Goal: Navigation & Orientation: Find specific page/section

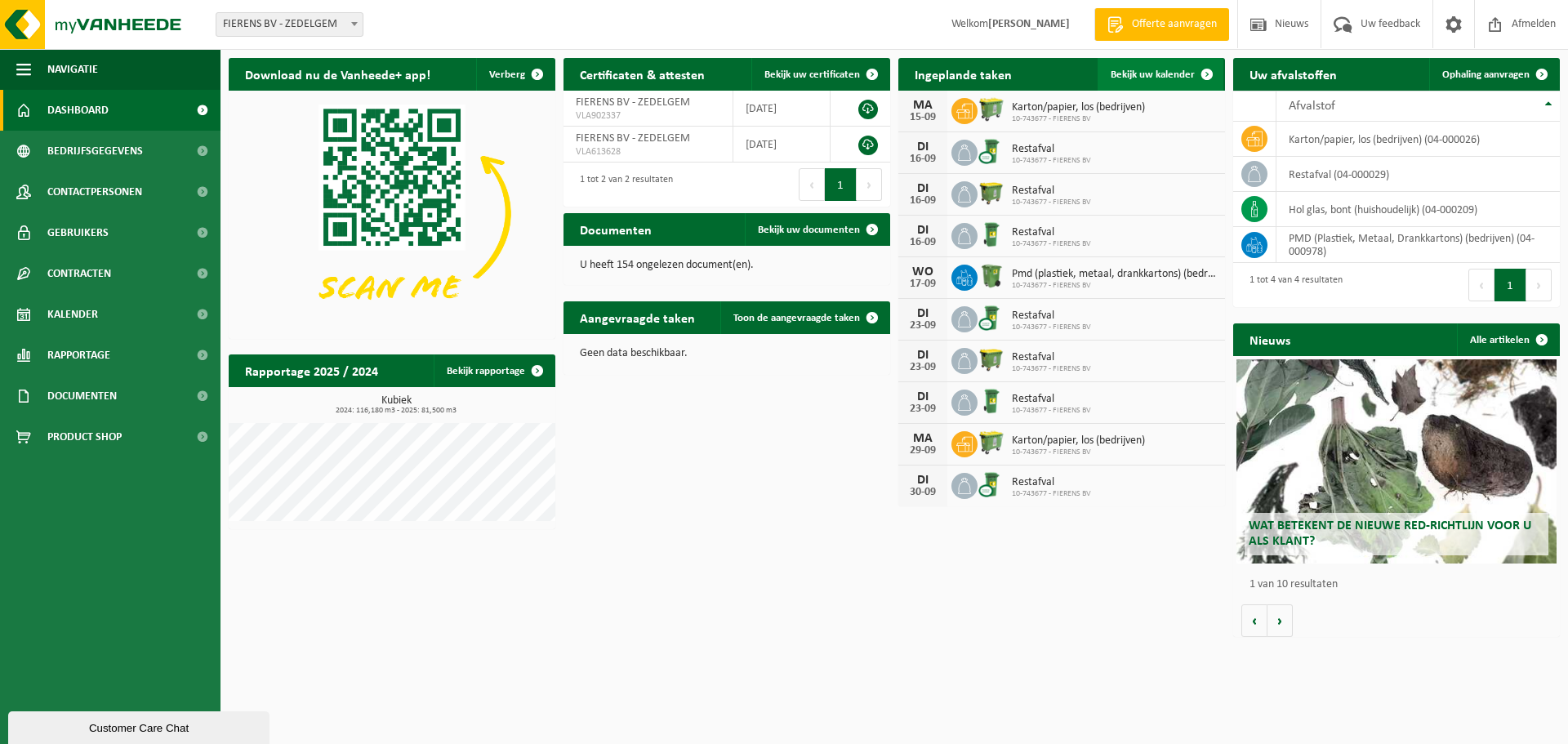
click at [1159, 76] on span "Bekijk uw kalender" at bounding box center [1153, 75] width 84 height 11
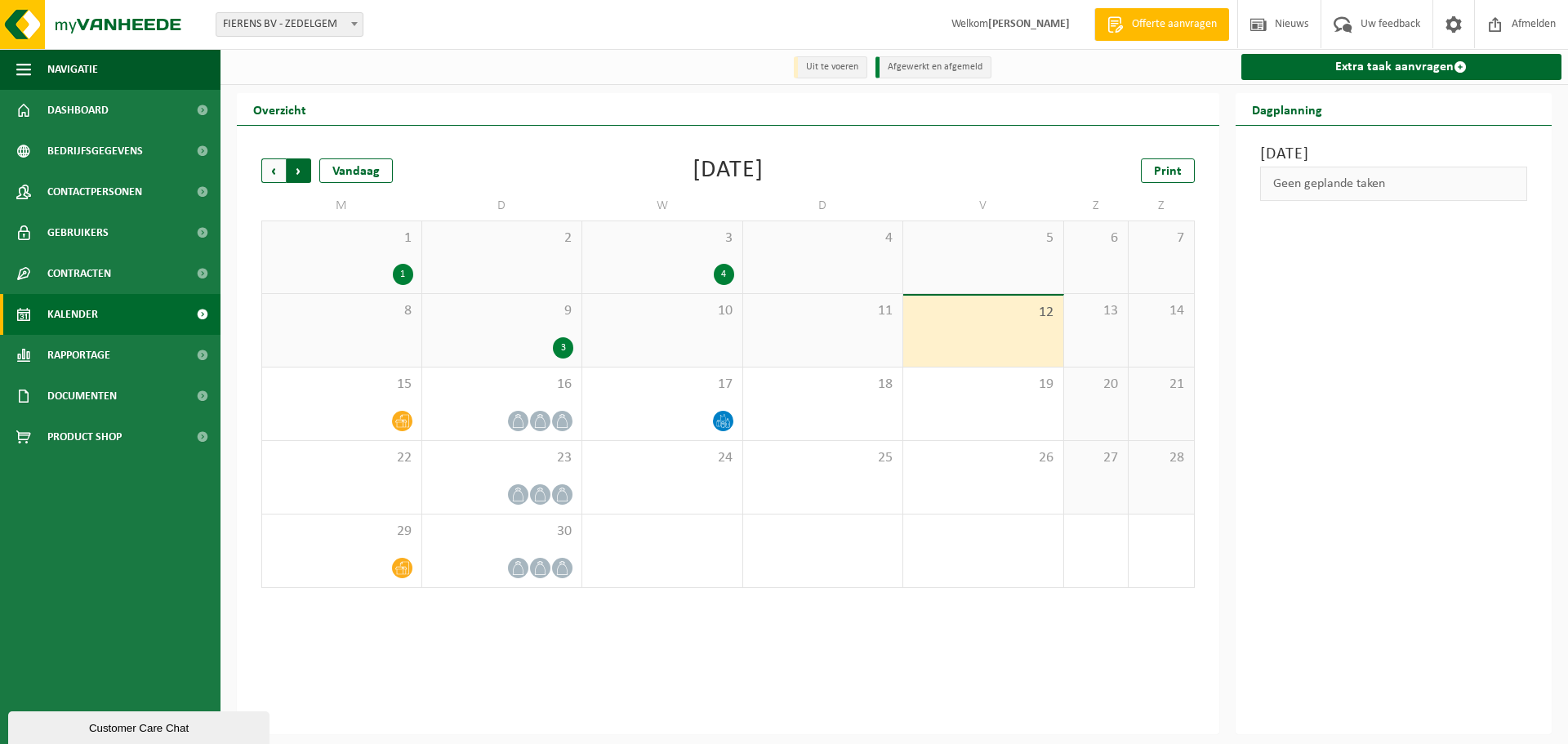
click at [279, 172] on span "Vorige" at bounding box center [273, 170] width 24 height 24
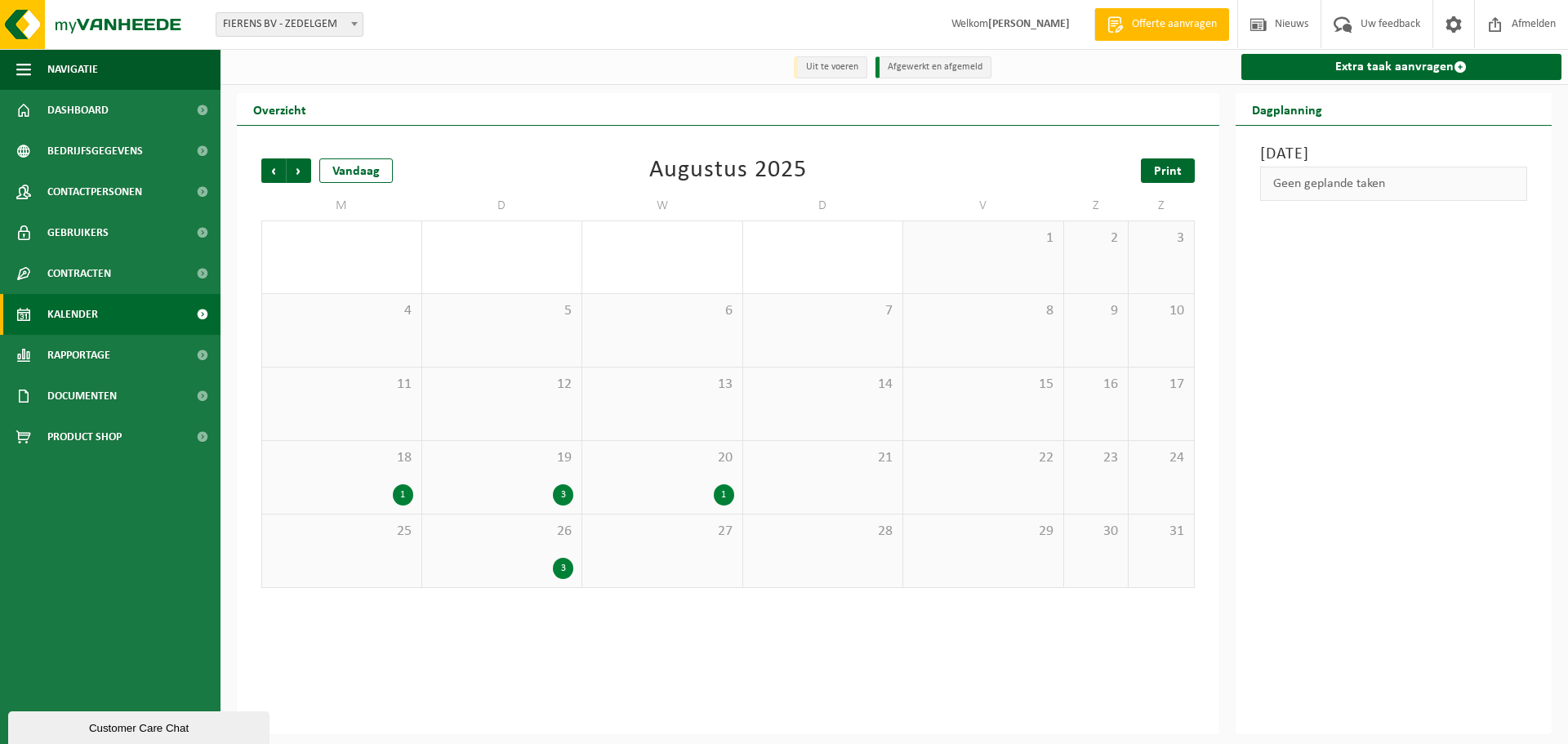
click at [1174, 174] on span "Print" at bounding box center [1167, 171] width 28 height 13
click at [1305, 121] on h2 "Dagplanning" at bounding box center [1287, 109] width 103 height 32
click at [363, 408] on div "11" at bounding box center [342, 404] width 159 height 73
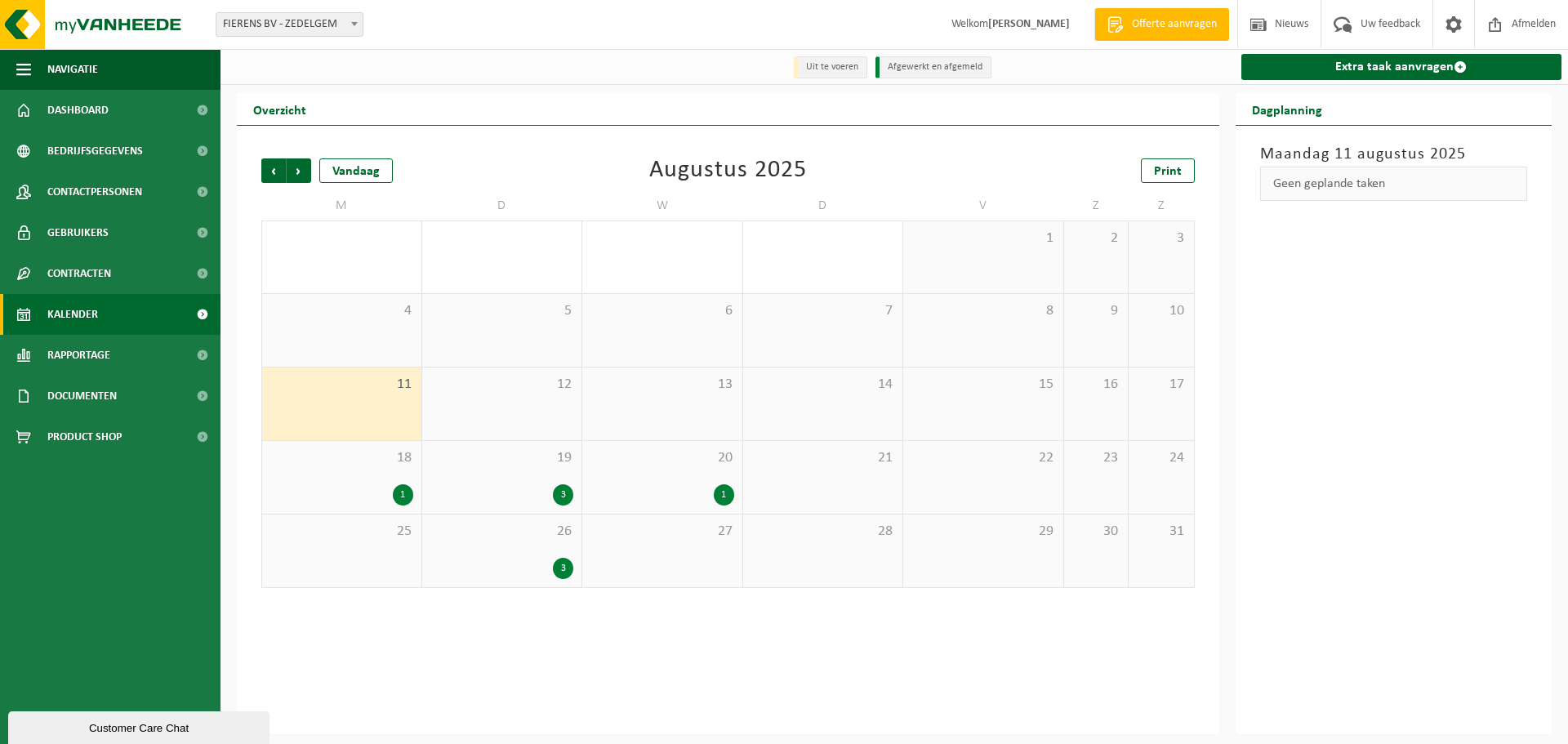
click at [508, 397] on div "12" at bounding box center [502, 404] width 160 height 73
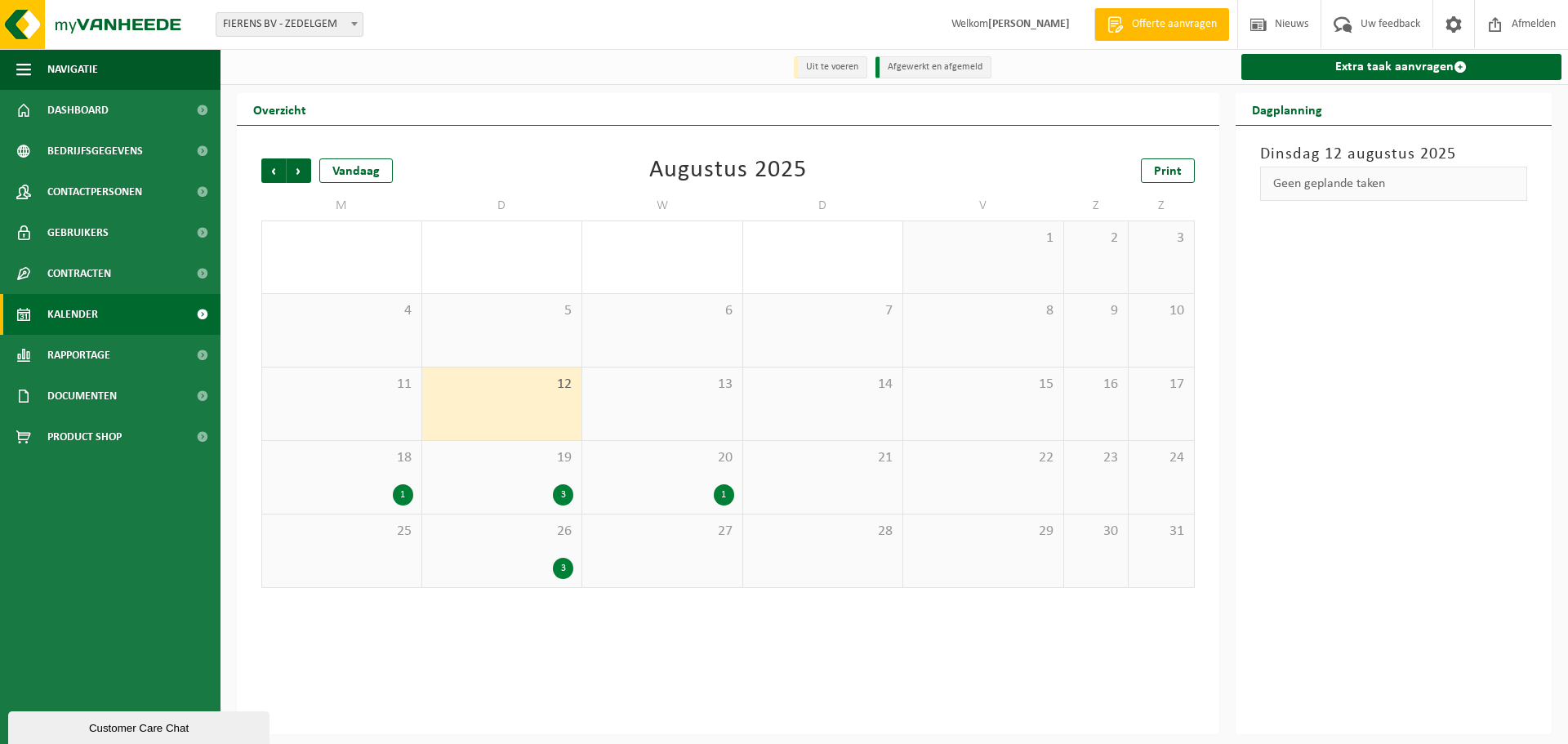
click at [667, 387] on span "13" at bounding box center [663, 384] width 144 height 18
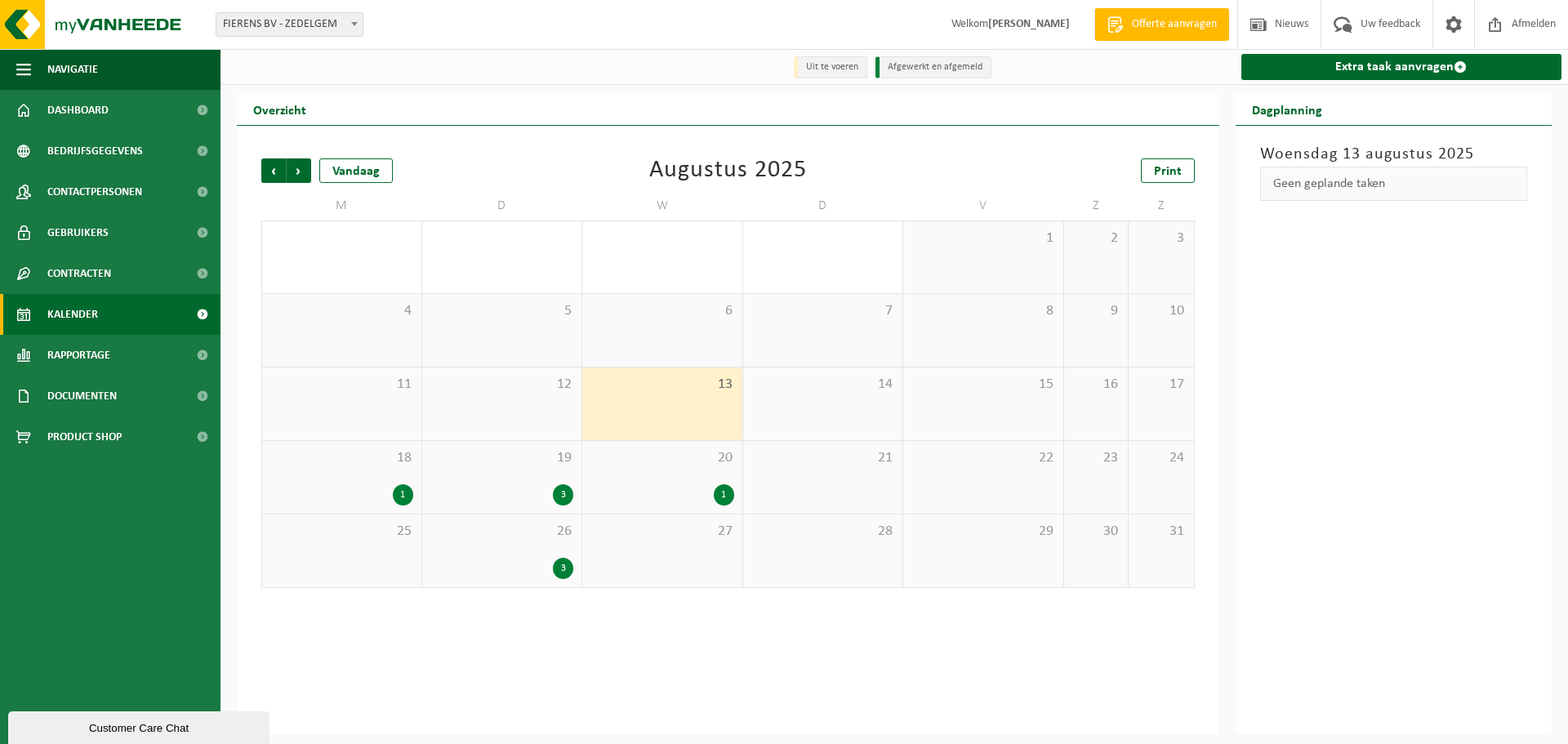
click at [801, 389] on span "14" at bounding box center [823, 384] width 144 height 18
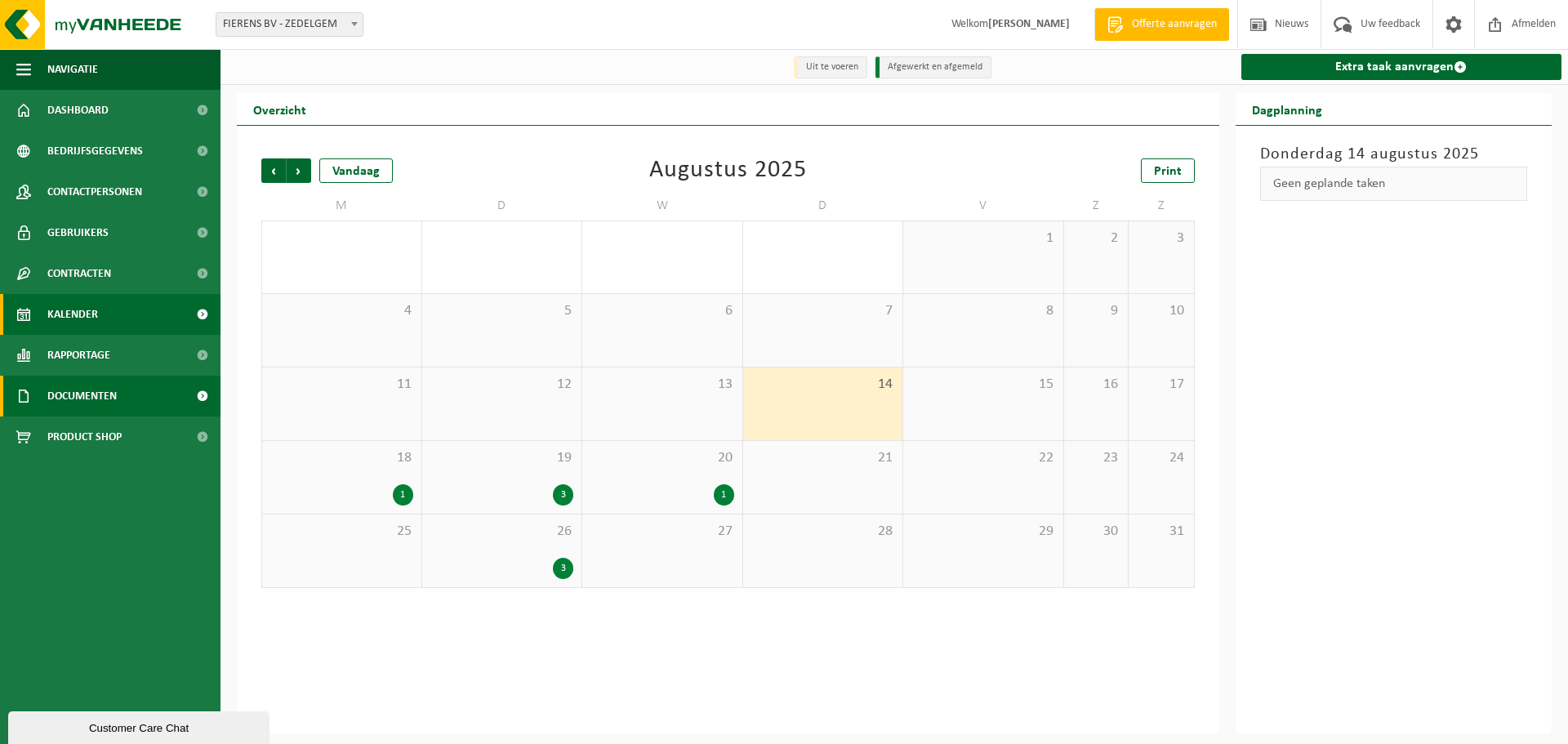
click at [86, 387] on span "Documenten" at bounding box center [82, 396] width 70 height 41
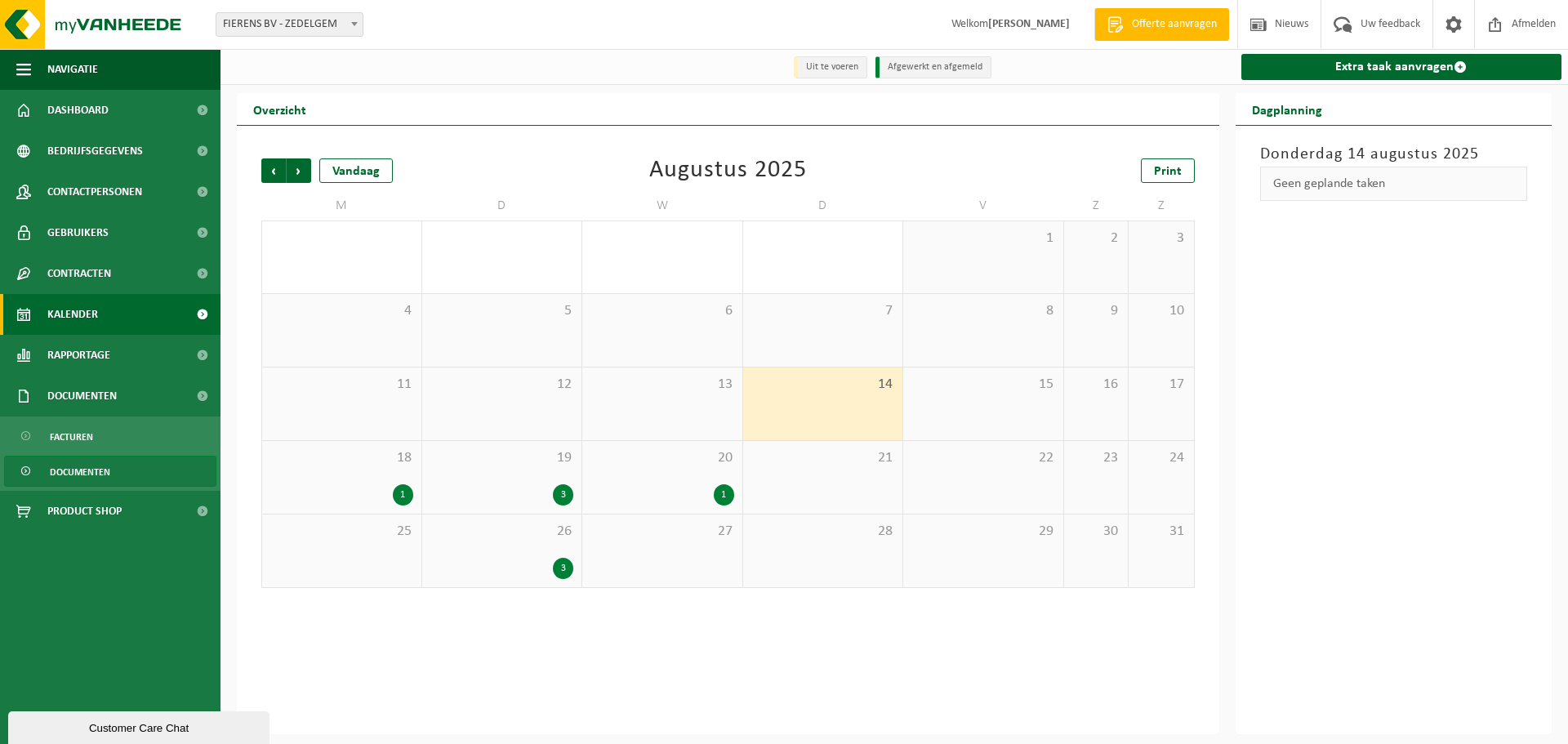
click at [82, 471] on span "Documenten" at bounding box center [80, 471] width 60 height 31
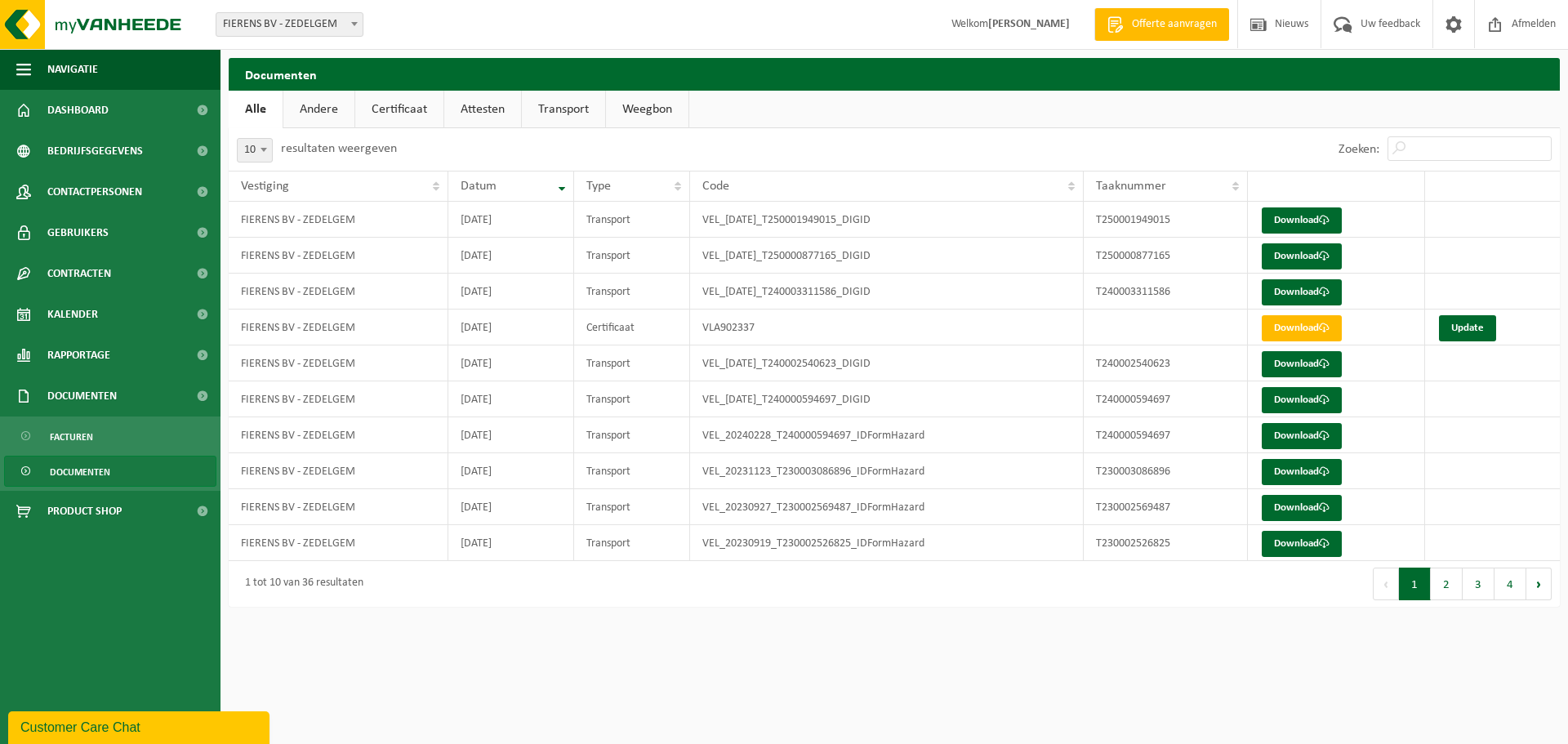
click at [321, 111] on link "Andere" at bounding box center [318, 109] width 71 height 38
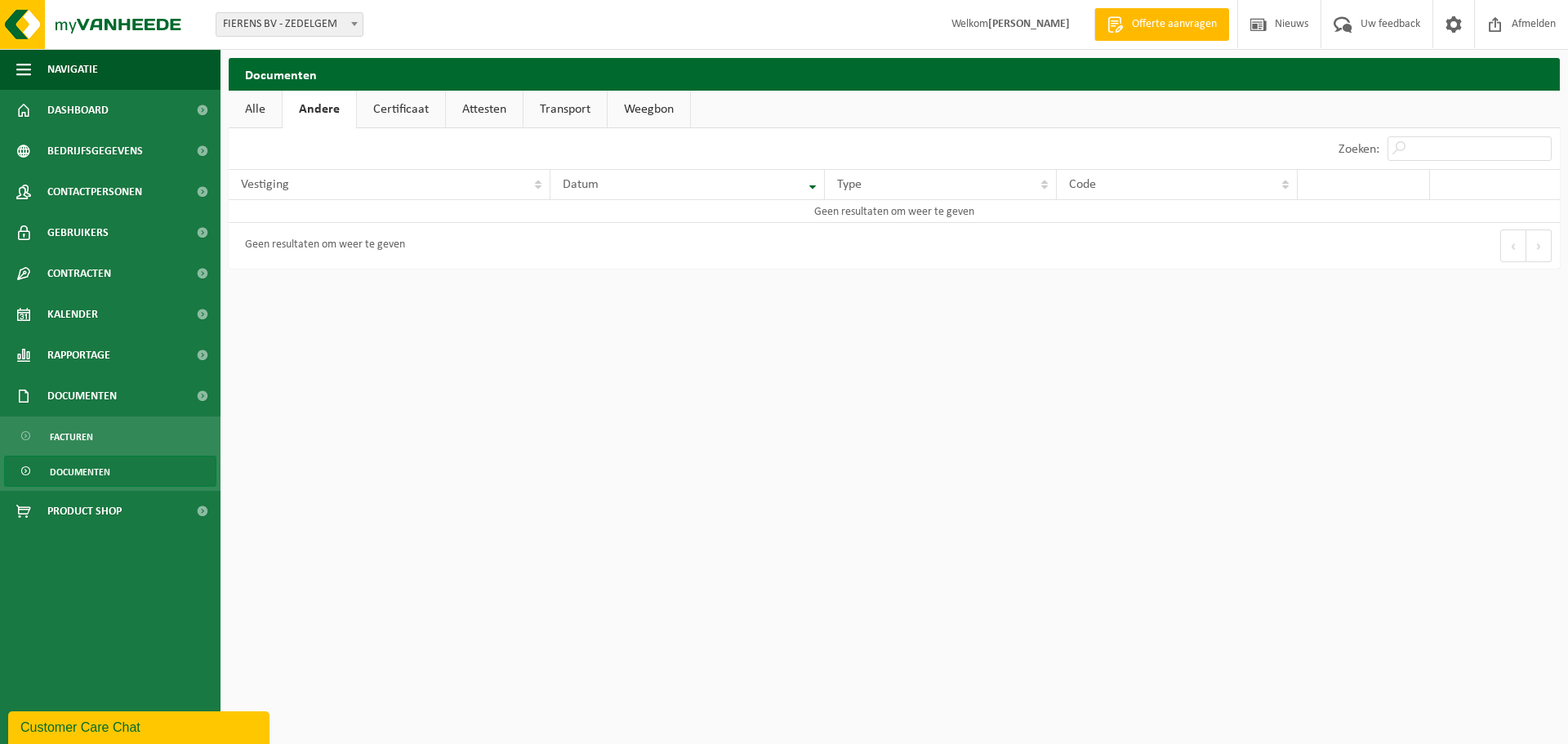
click at [566, 112] on link "Transport" at bounding box center [566, 109] width 83 height 38
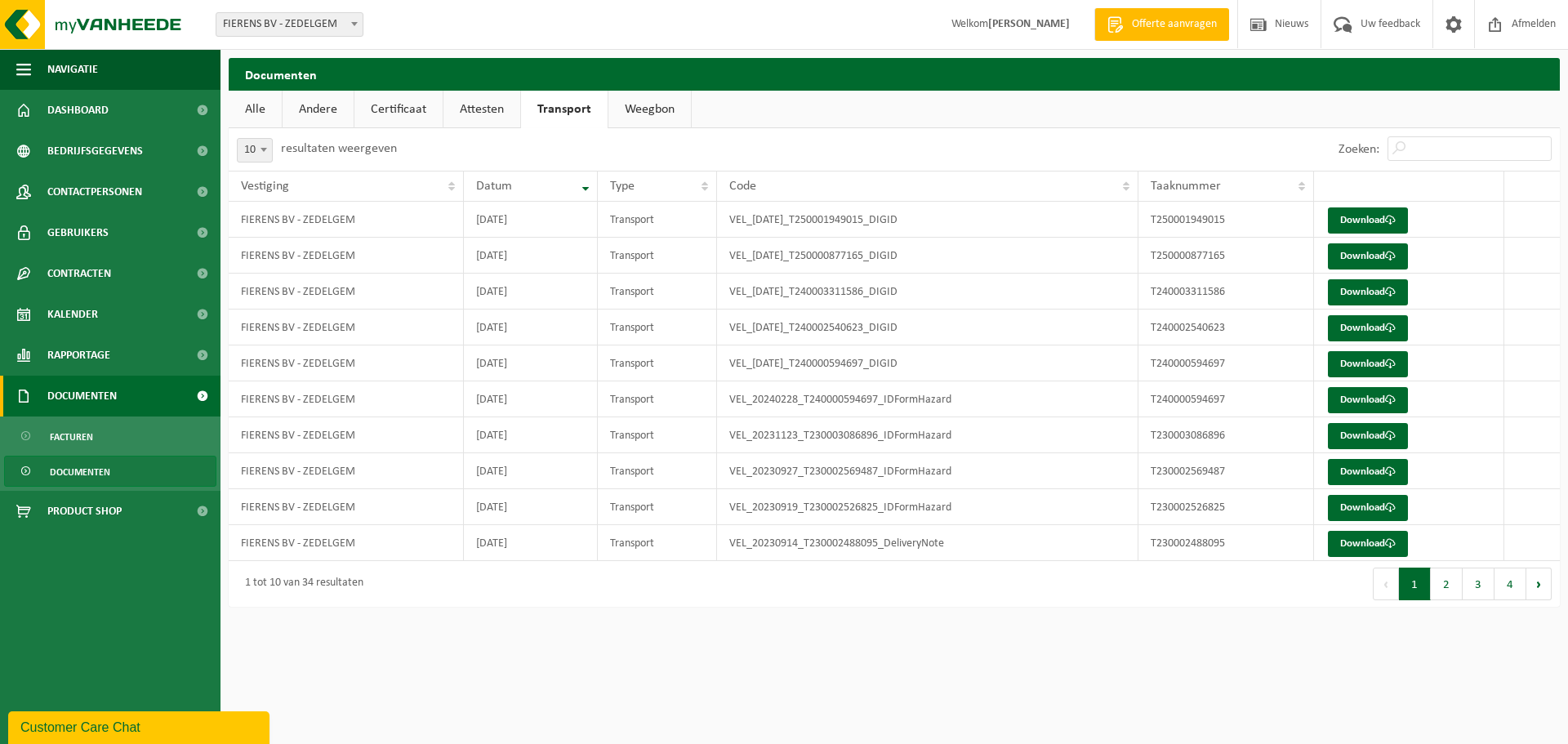
click at [90, 395] on span "Documenten" at bounding box center [82, 396] width 70 height 41
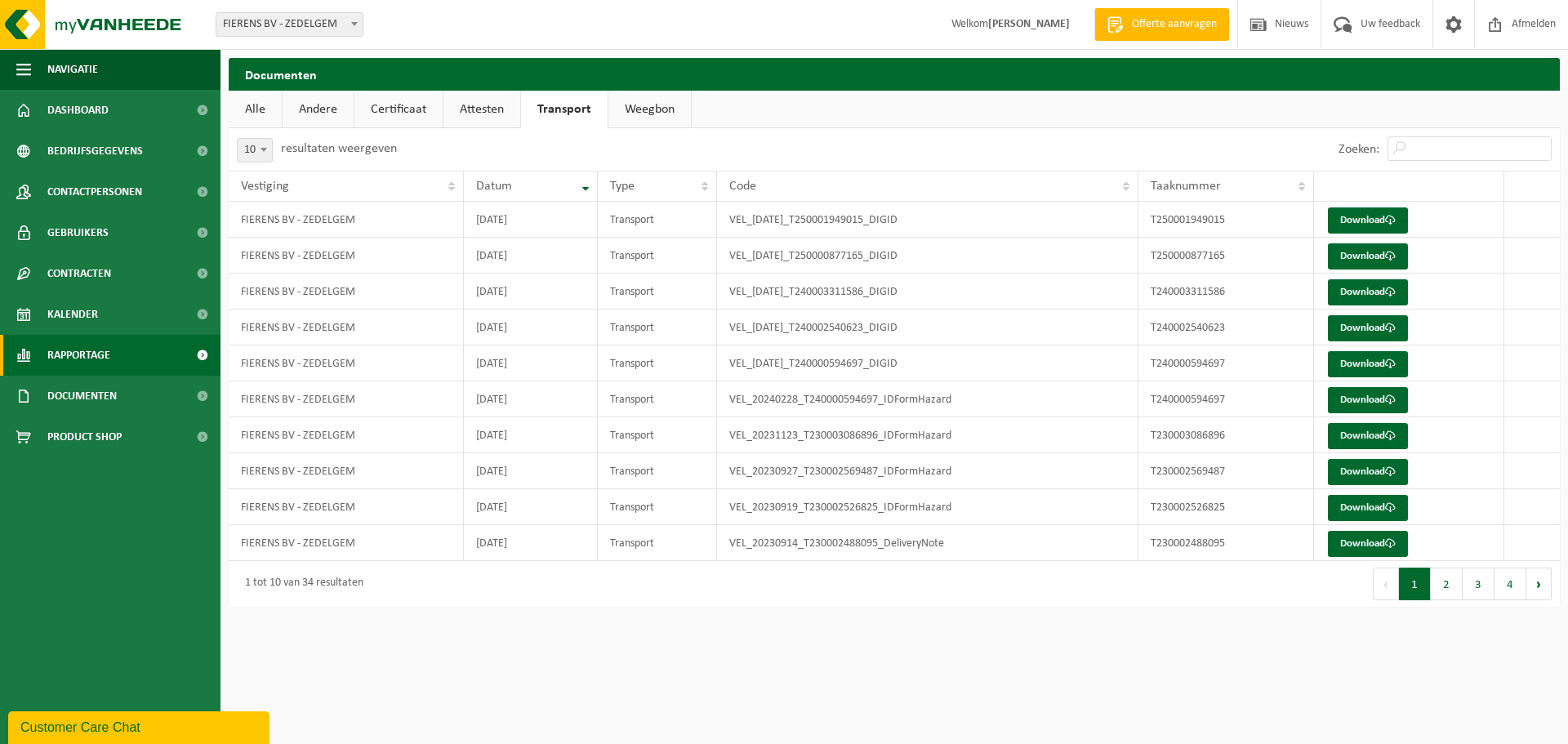
click at [95, 347] on span "Rapportage" at bounding box center [79, 355] width 63 height 41
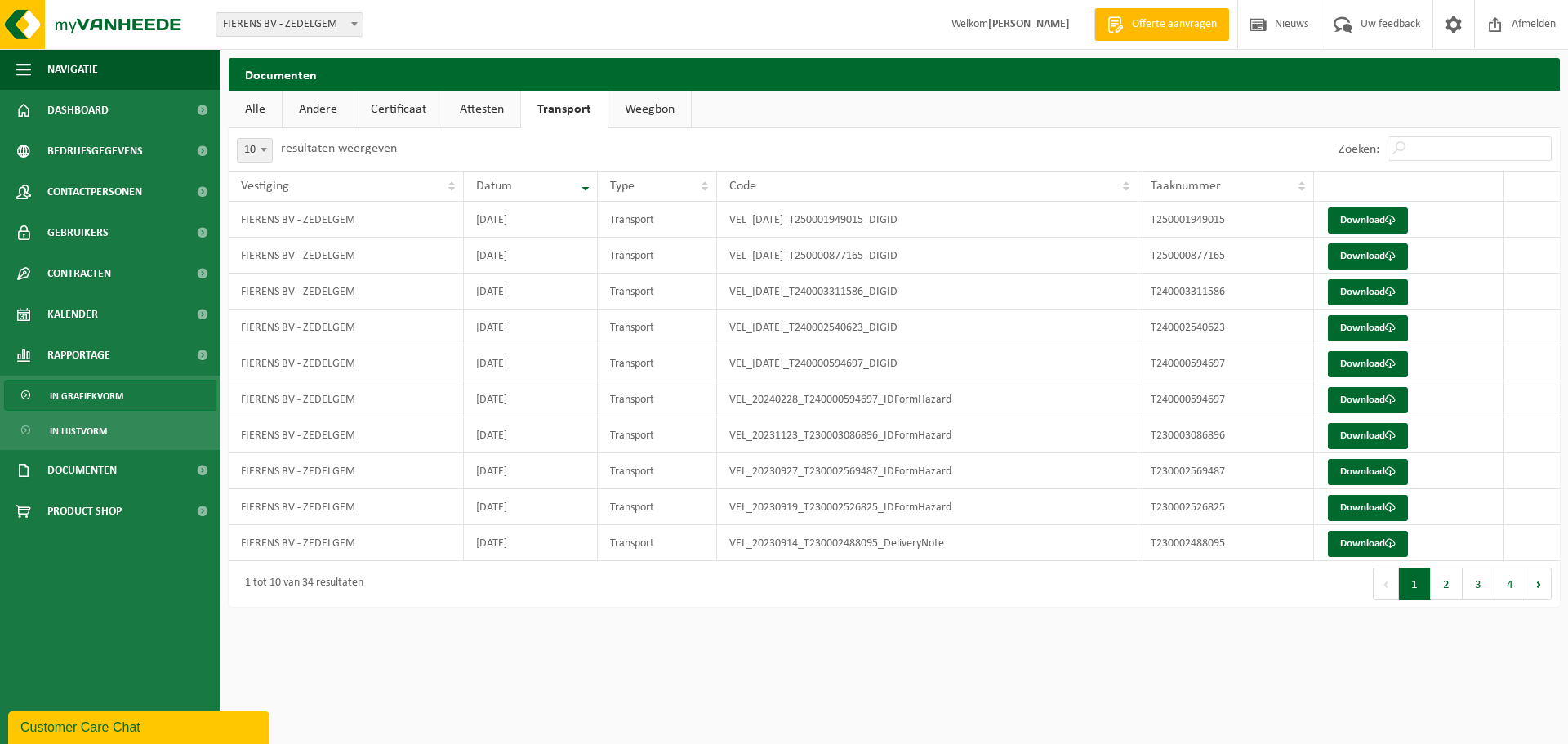
click at [95, 394] on span "In grafiekvorm" at bounding box center [86, 396] width 74 height 31
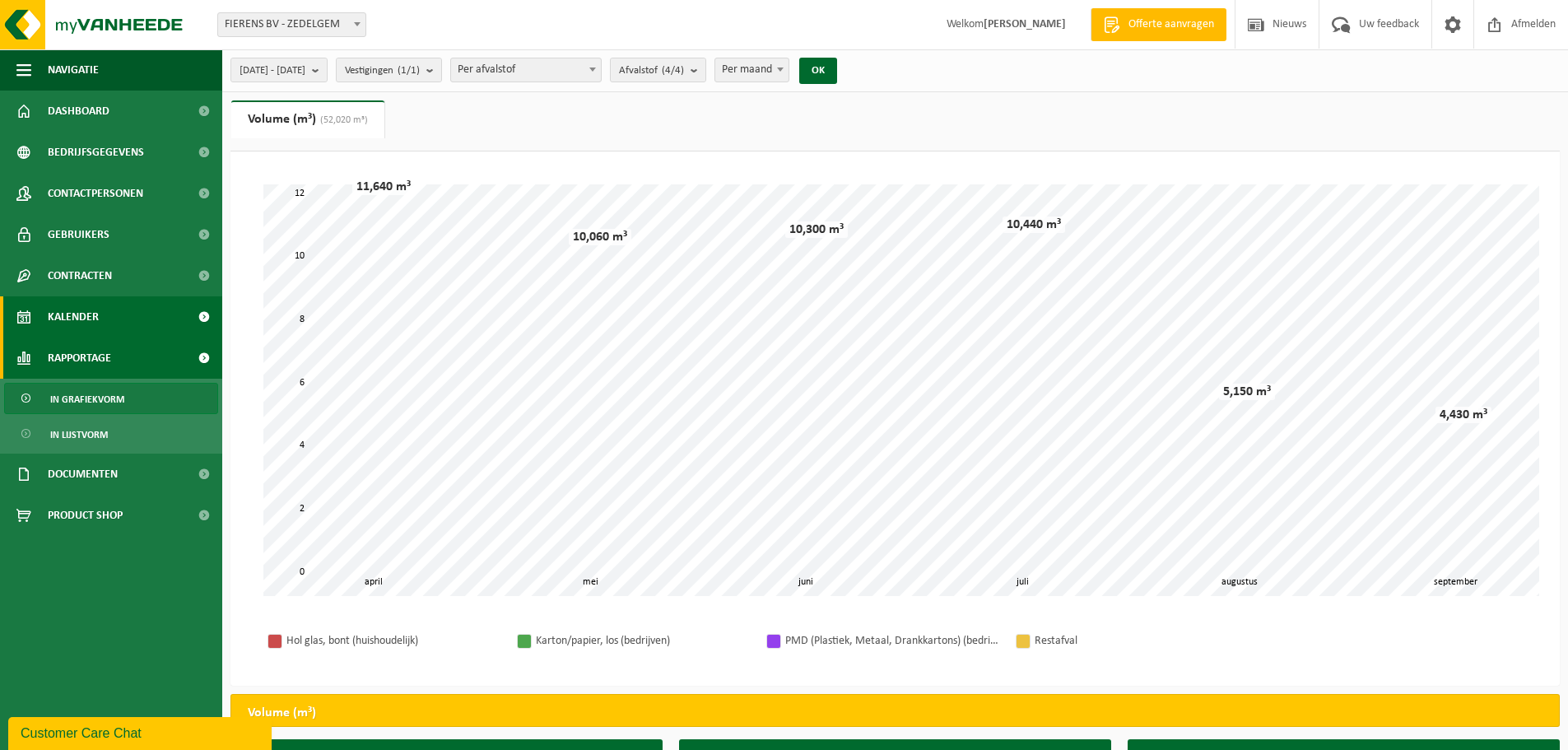
click at [128, 320] on link "Kalender" at bounding box center [111, 317] width 222 height 41
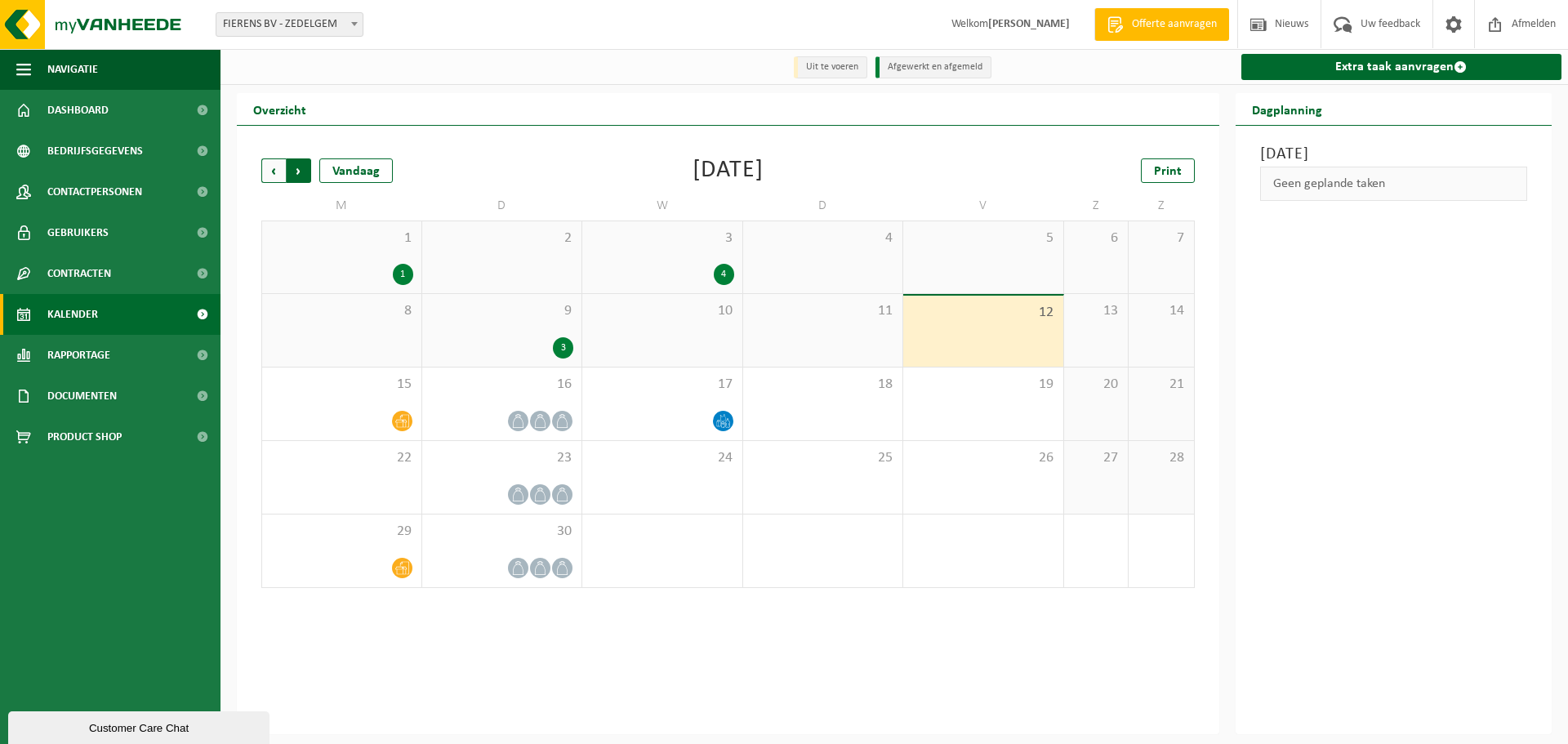
click at [264, 168] on span "Vorige" at bounding box center [273, 170] width 24 height 24
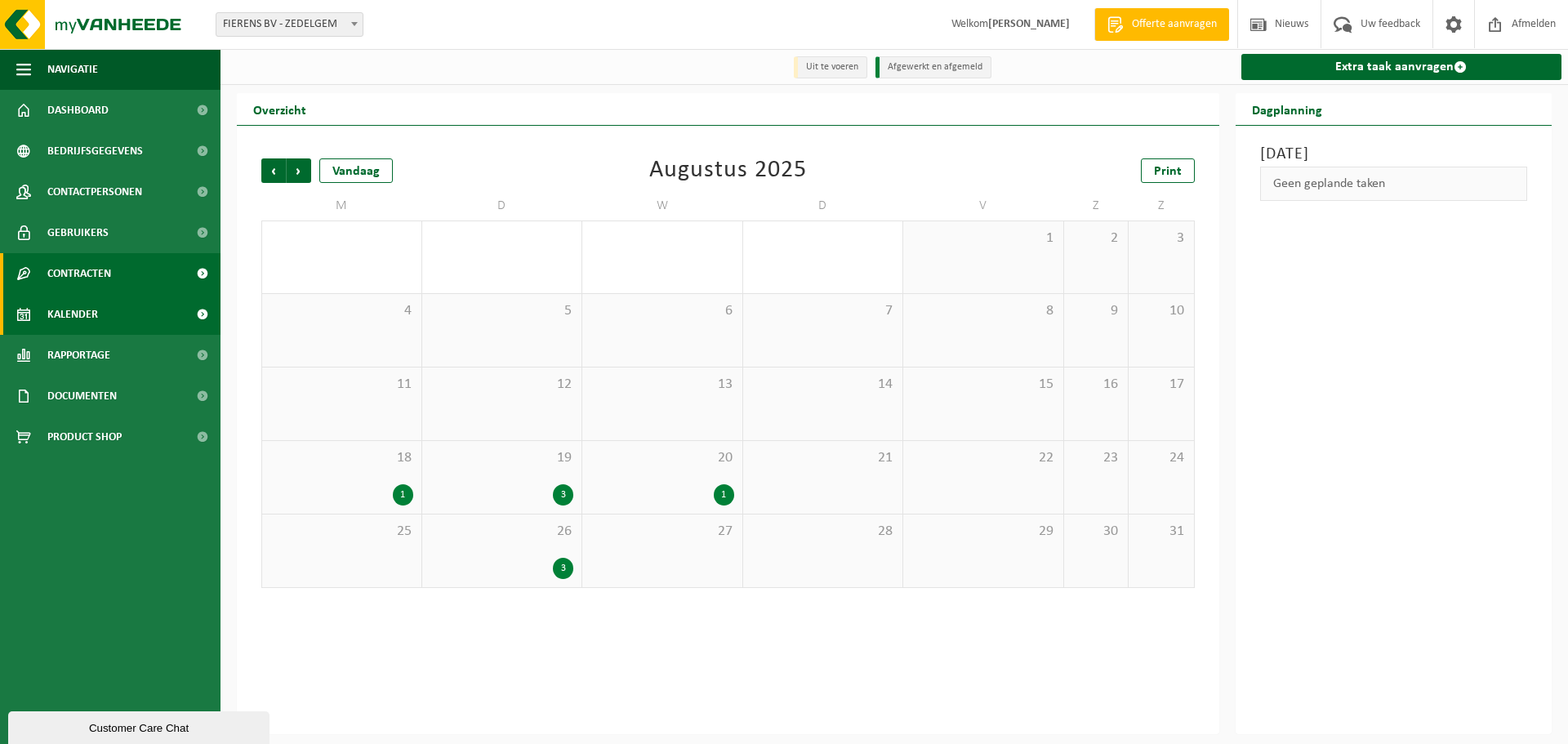
click at [59, 271] on span "Contracten" at bounding box center [80, 274] width 64 height 41
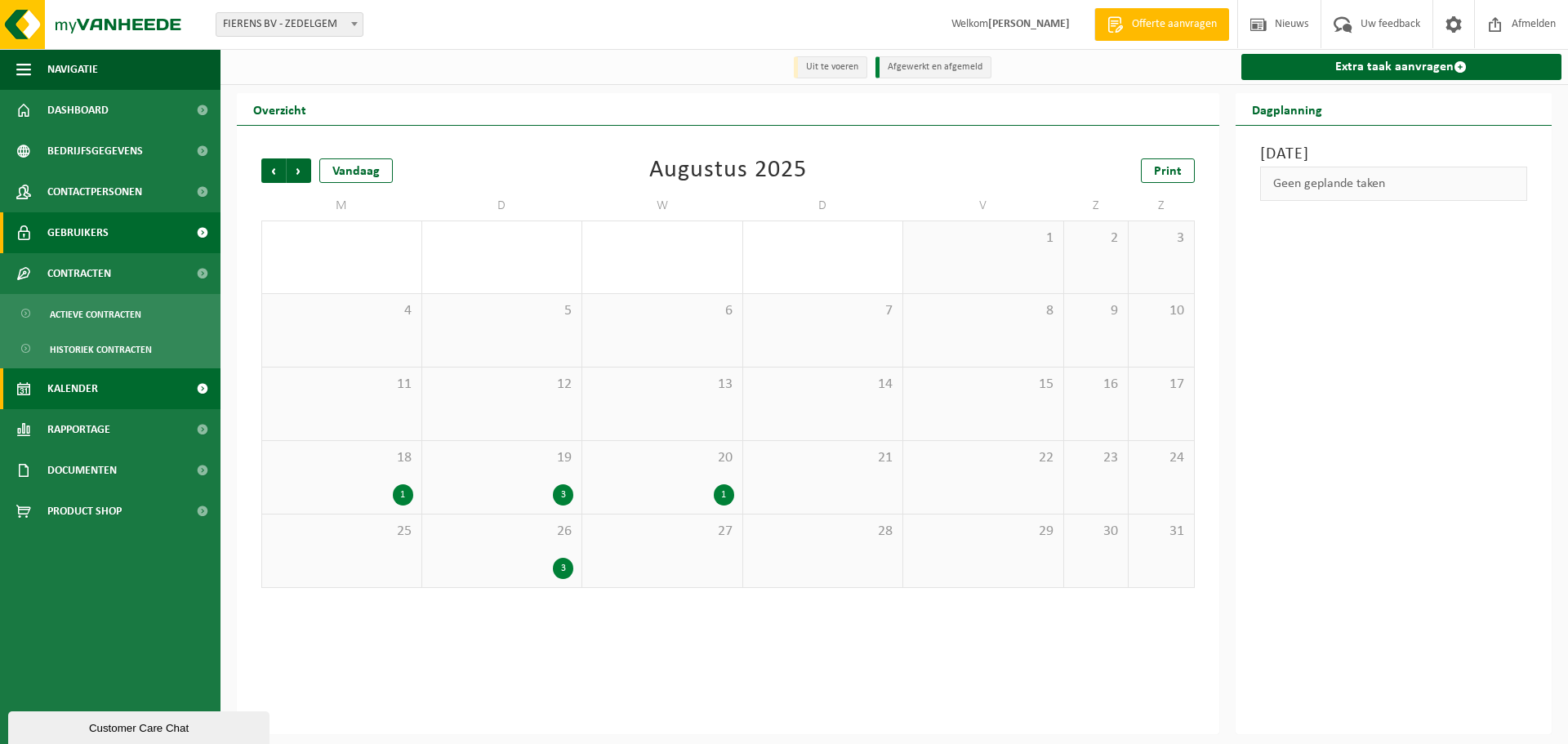
click at [77, 235] on span "Gebruikers" at bounding box center [78, 233] width 61 height 41
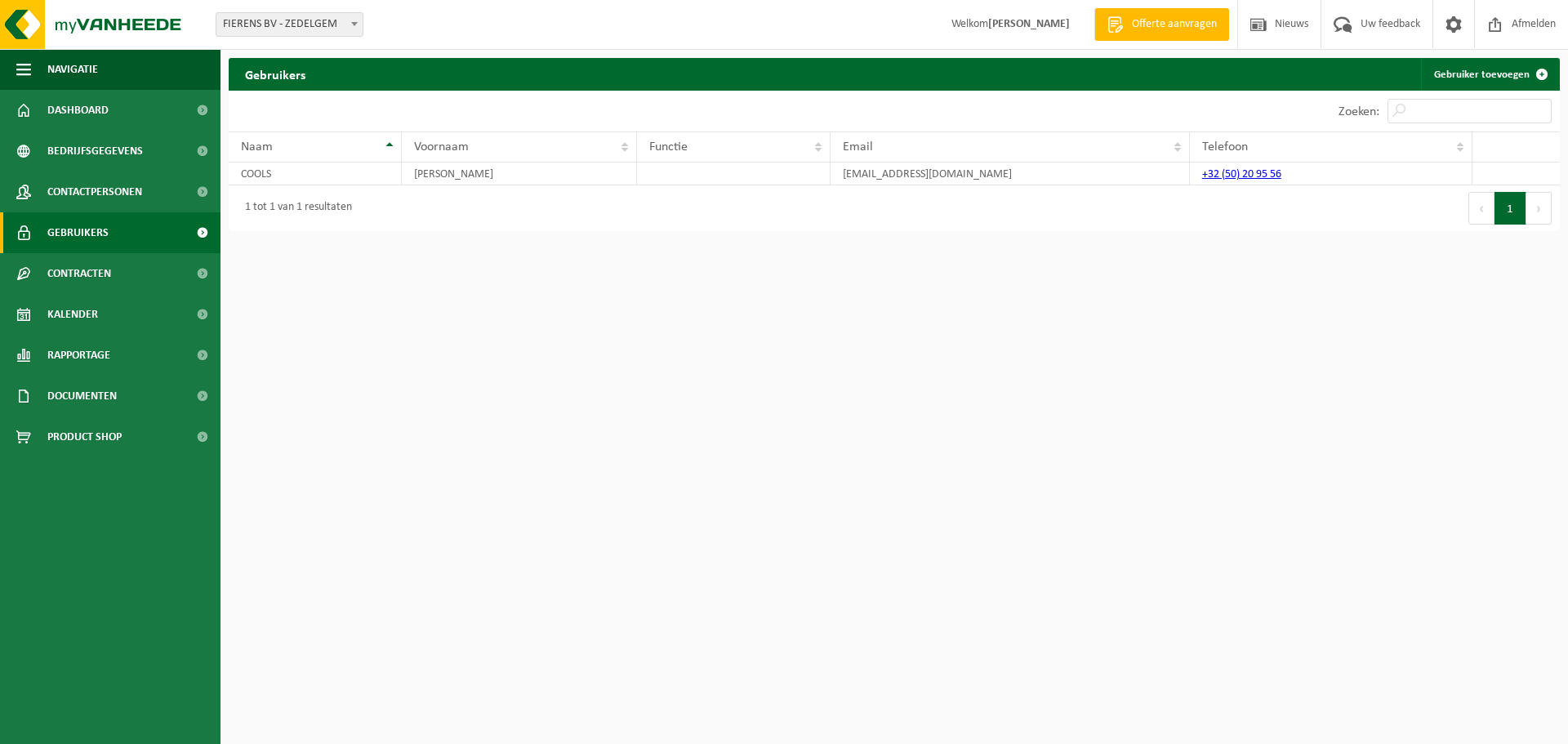
click at [98, 194] on span "Contactpersonen" at bounding box center [95, 192] width 95 height 41
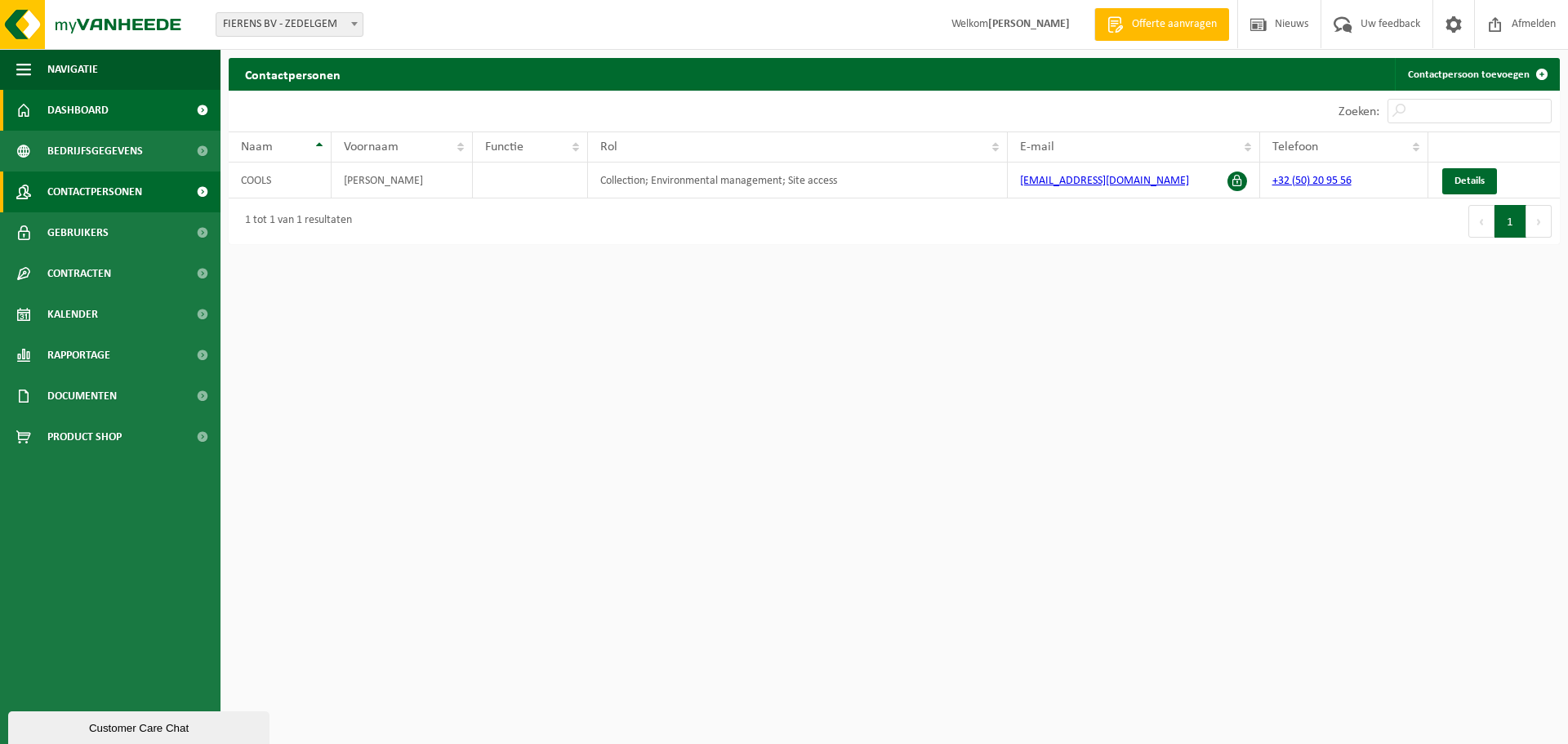
click at [121, 124] on link "Dashboard" at bounding box center [110, 111] width 220 height 41
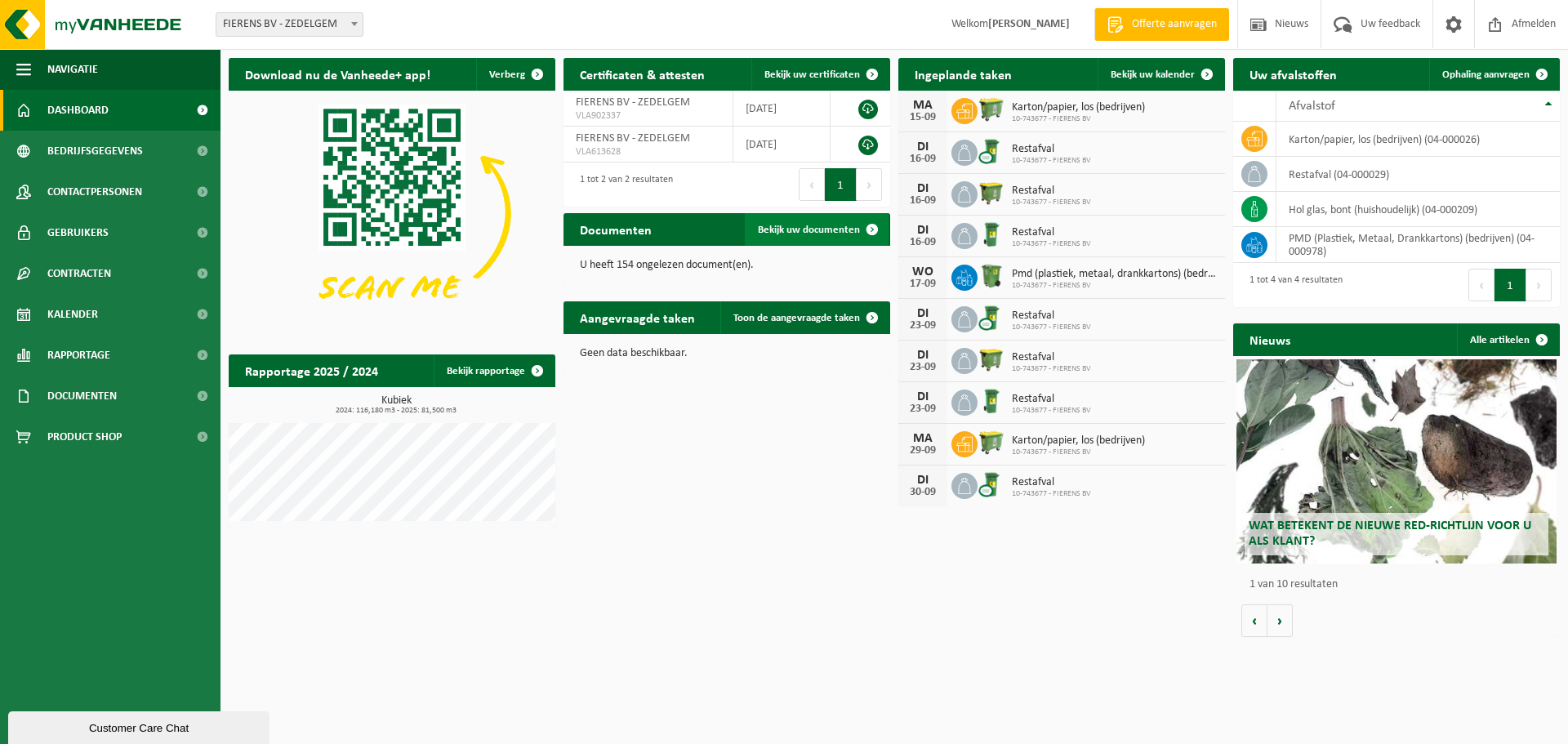
click at [825, 235] on span "Bekijk uw documenten" at bounding box center [808, 229] width 102 height 11
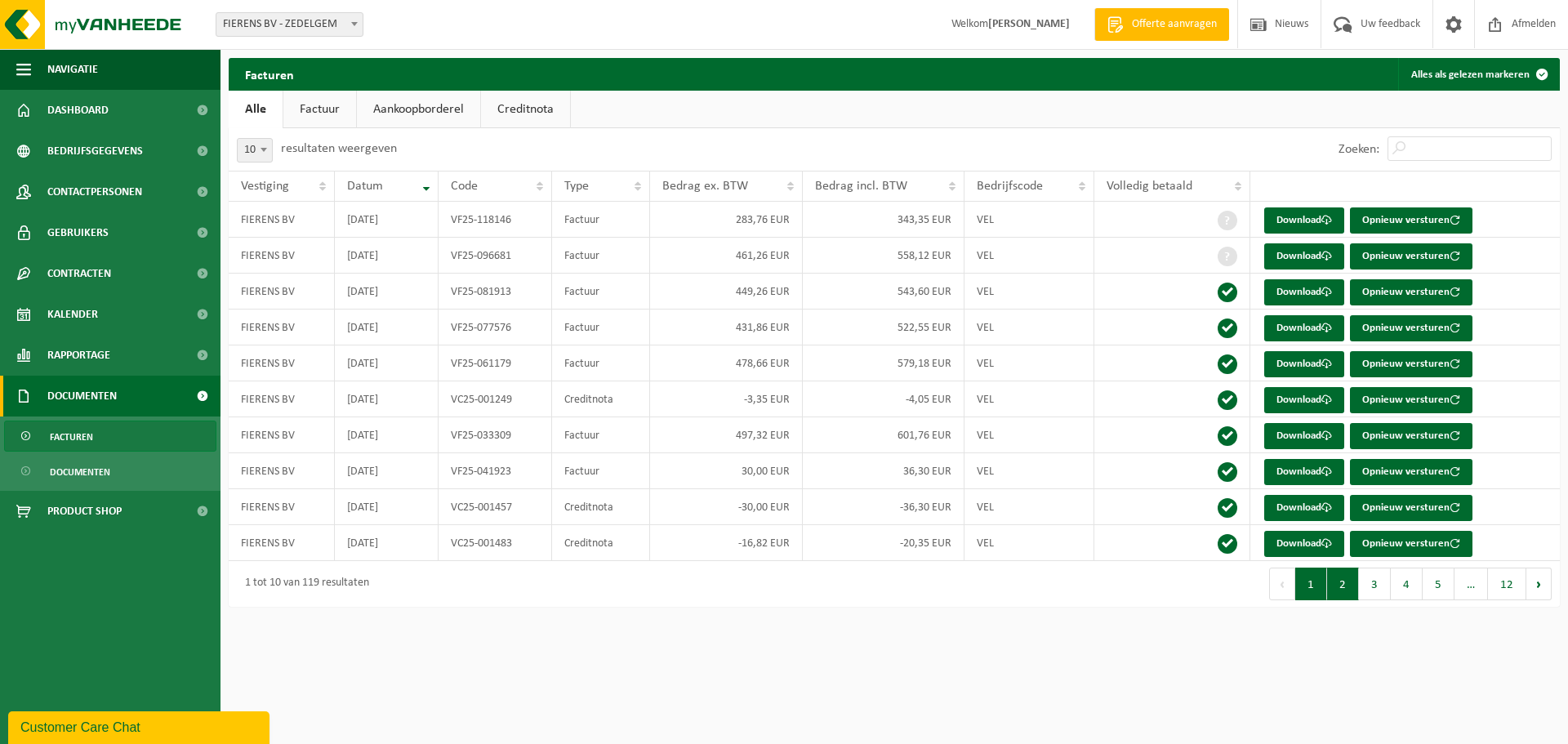
click at [1352, 580] on button "2" at bounding box center [1343, 584] width 32 height 33
